Goal: Browse casually

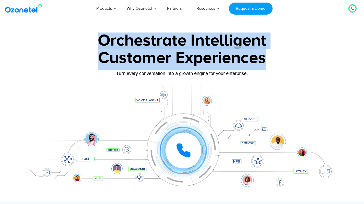
drag, startPoint x: 96, startPoint y: 41, endPoint x: 273, endPoint y: 60, distance: 177.5
click at [273, 60] on div "Orchestrate Intelligent Customer Experiences Turn every conversation into a gro…" at bounding box center [183, 116] width 320 height 169
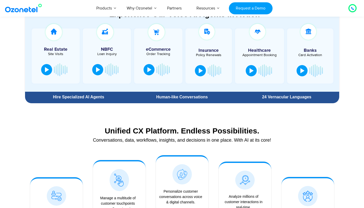
scroll to position [312, 0]
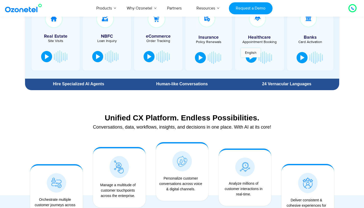
click at [251, 60] on button at bounding box center [251, 56] width 11 height 11
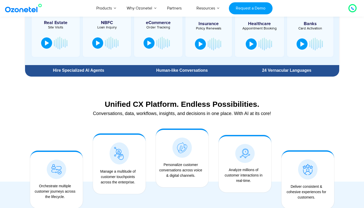
scroll to position [324, 0]
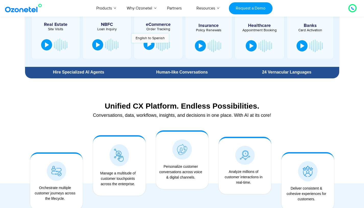
click at [150, 45] on div at bounding box center [150, 44] width 4 height 5
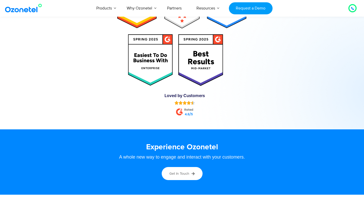
scroll to position [2603, 0]
